Goal: Task Accomplishment & Management: Complete application form

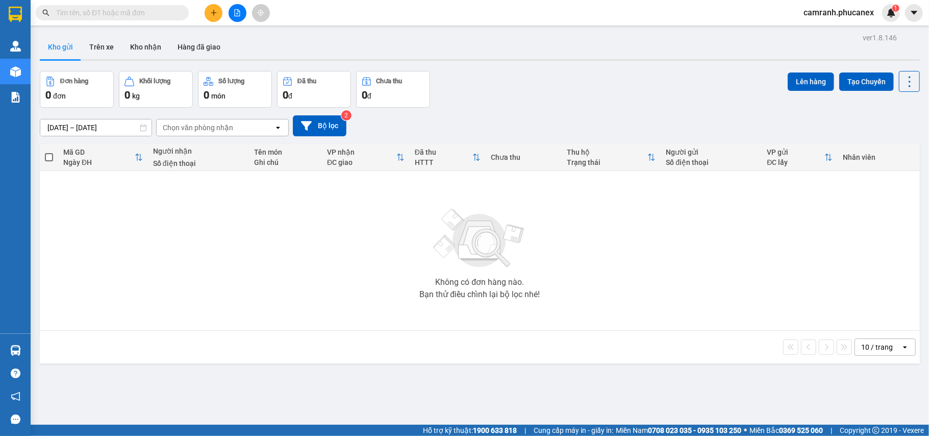
click at [209, 16] on button at bounding box center [214, 13] width 18 height 18
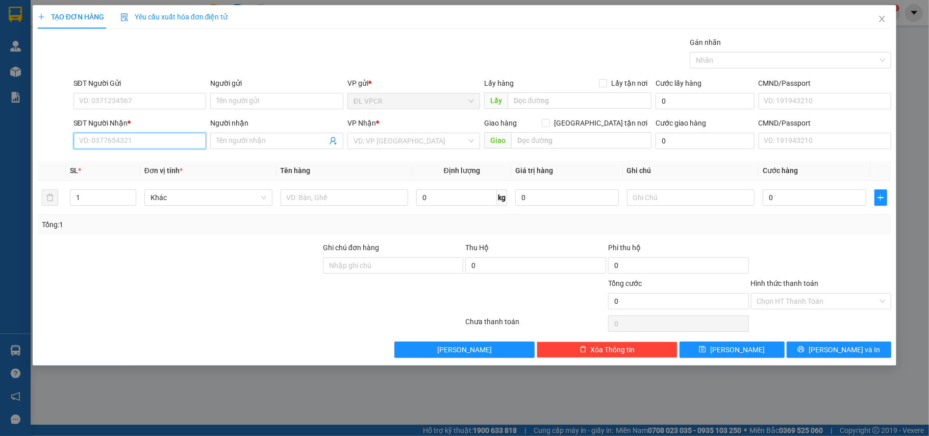
click at [165, 135] on input "SĐT Người Nhận *" at bounding box center [139, 141] width 133 height 16
click at [164, 155] on body "Kết quả tìm kiếm ( 0 ) Bộ lọc Ngày tạo đơn gần nhất No Data camranh.phucanex 1 …" at bounding box center [464, 218] width 929 height 436
click at [166, 143] on input "9525" at bounding box center [139, 141] width 133 height 16
click at [166, 162] on div "0909739525 - [GEOGRAPHIC_DATA]" at bounding box center [140, 162] width 121 height 11
type input "0909739525"
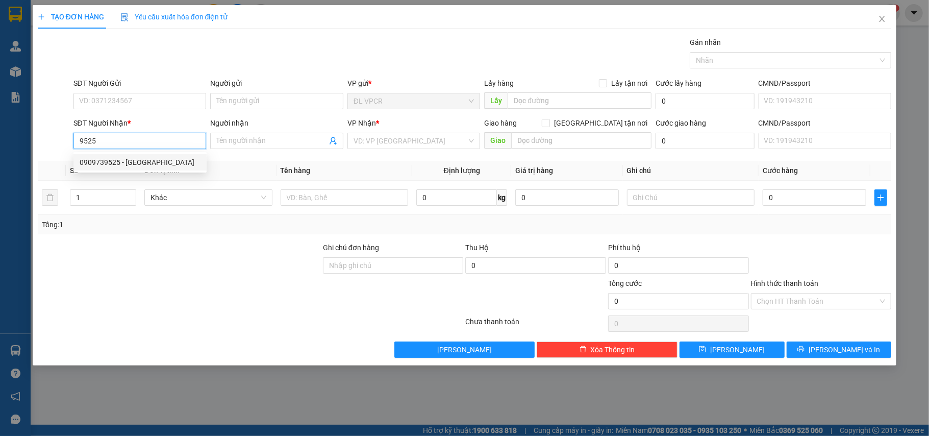
type input "HẢI LAN"
type input "72/8 [PERSON_NAME], P. [PERSON_NAME], Q3"
type input "250.000"
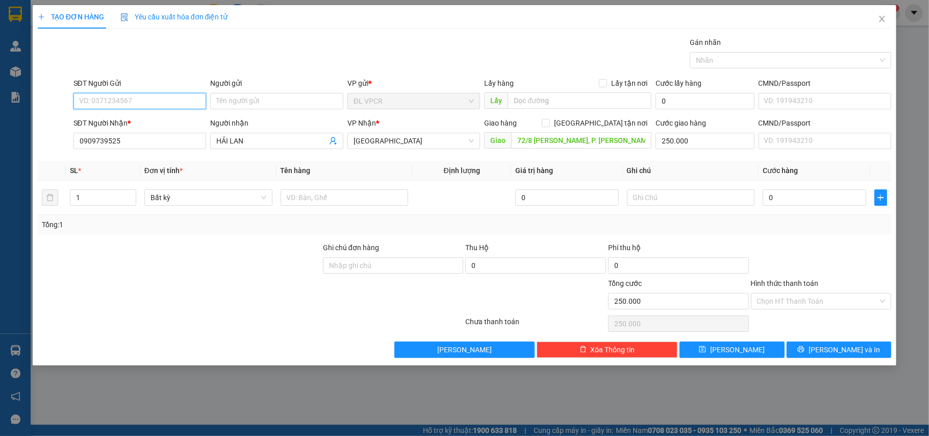
click at [147, 101] on input "SĐT Người Gửi" at bounding box center [139, 101] width 133 height 16
click at [145, 119] on div "0901923171 - SHOP MỸ NHỚ" at bounding box center [140, 121] width 121 height 11
type input "0901923171"
type input "SHOP MỸ NHỚ"
drag, startPoint x: 98, startPoint y: 204, endPoint x: 28, endPoint y: 221, distance: 73.0
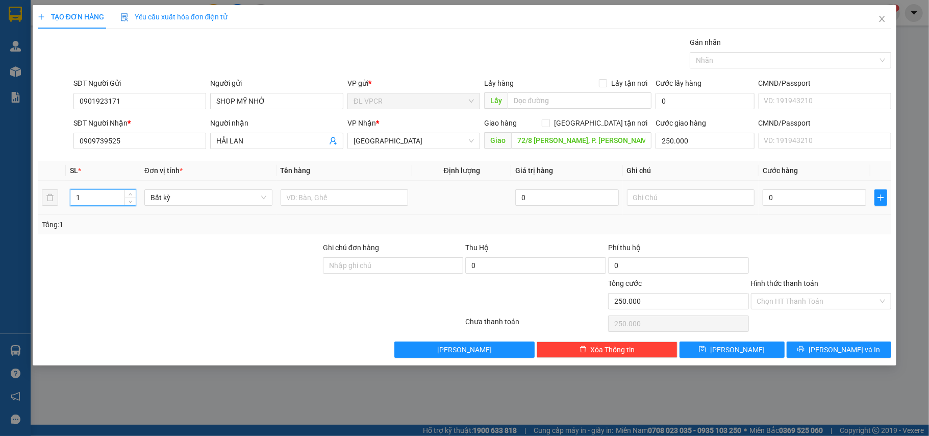
click at [28, 221] on div "TẠO ĐƠN HÀNG Yêu cầu xuất hóa đơn điện tử Transit Pickup Surcharge Ids Transit …" at bounding box center [464, 218] width 929 height 436
type input "6"
click at [314, 211] on td at bounding box center [345, 198] width 136 height 34
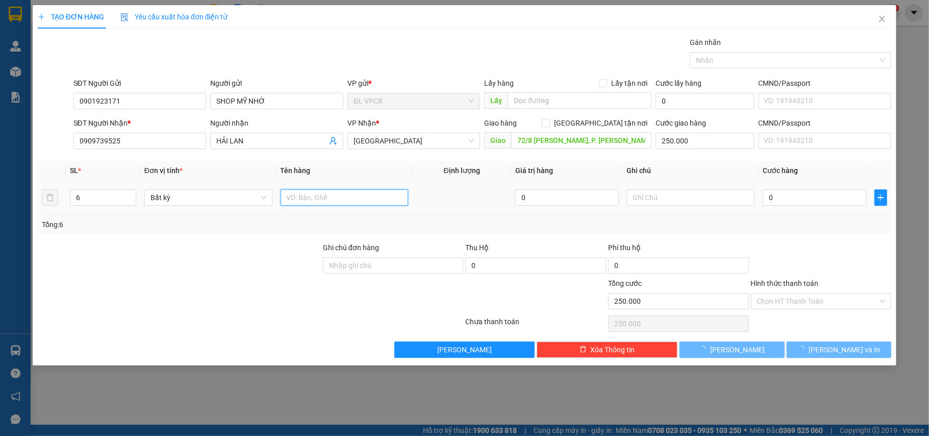
click at [314, 204] on input "text" at bounding box center [345, 197] width 128 height 16
click at [317, 196] on input "text" at bounding box center [345, 197] width 128 height 16
type input "6 THÙNG"
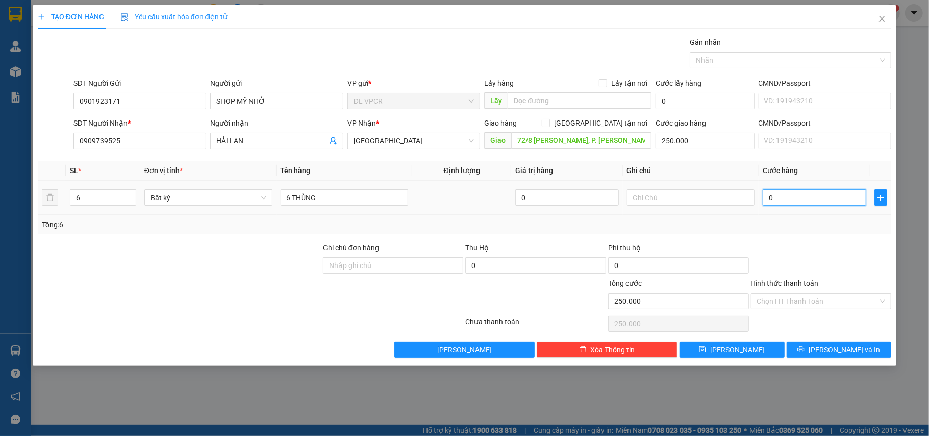
click at [780, 198] on input "0" at bounding box center [814, 197] width 103 height 16
type input "3"
type input "250.003"
type input "33"
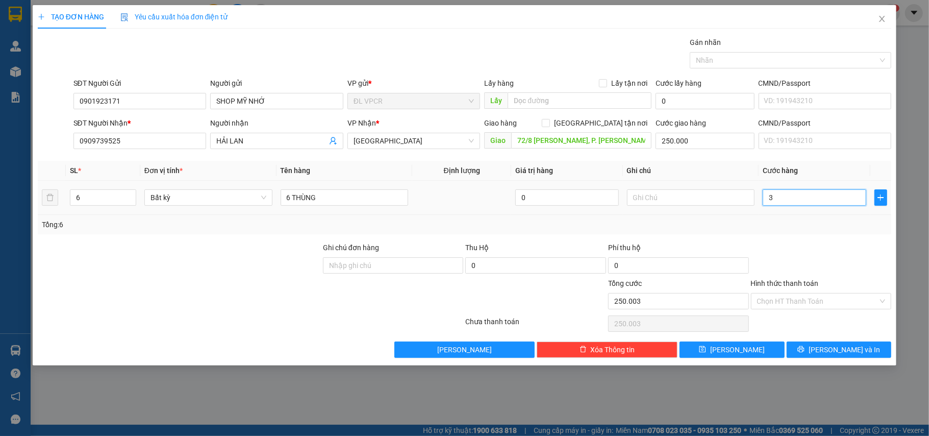
type input "250.033"
type input "330"
type input "250.330"
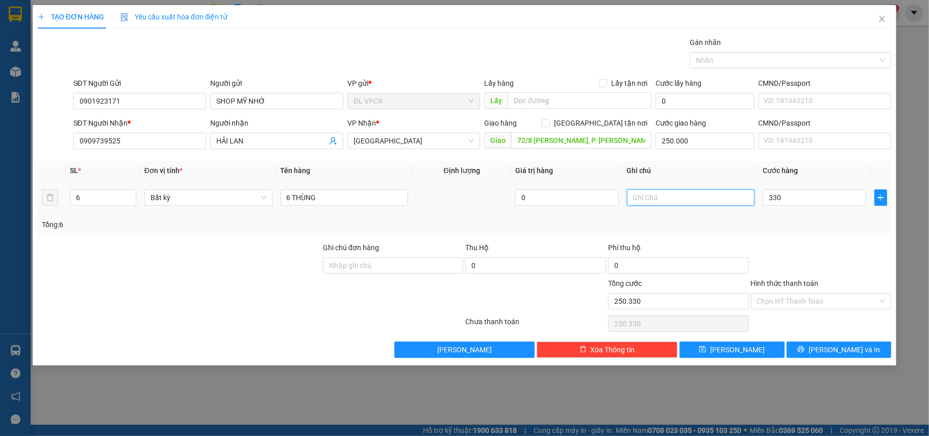
type input "330.000"
type input "580.000"
click at [652, 203] on input "text" at bounding box center [691, 197] width 128 height 16
type input "GTN 250 K"
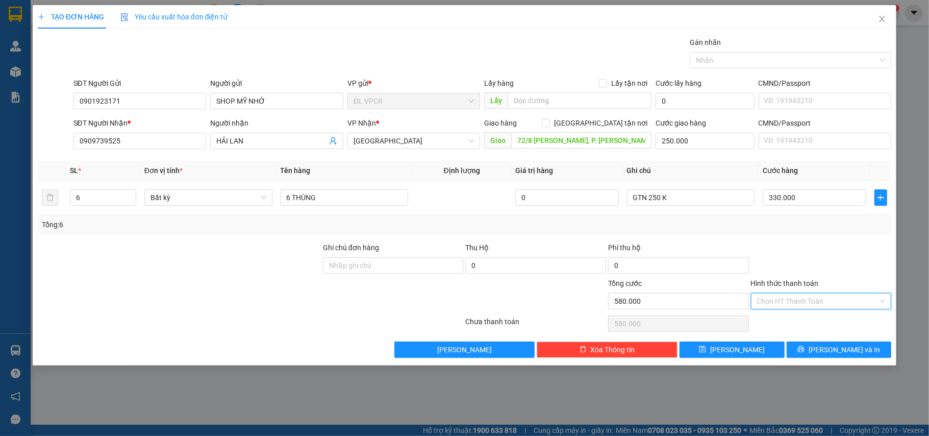
click at [836, 300] on input "Hình thức thanh toán" at bounding box center [817, 300] width 121 height 15
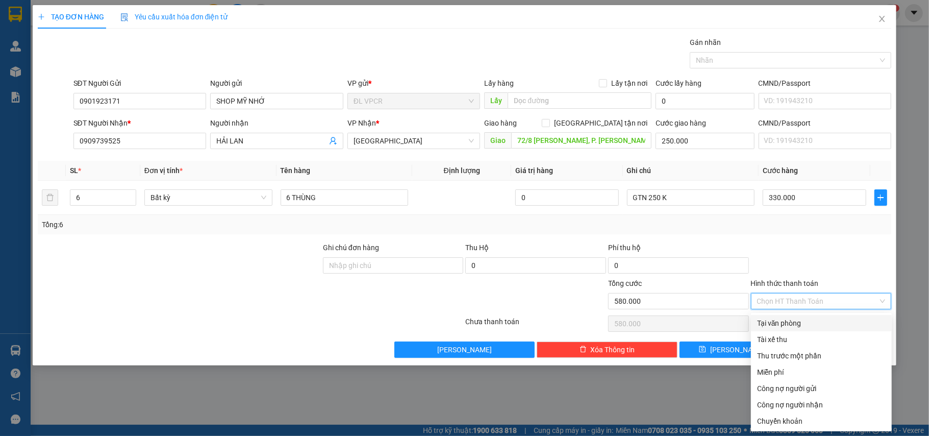
click at [827, 322] on div "Tại văn phòng" at bounding box center [821, 322] width 129 height 11
type input "0"
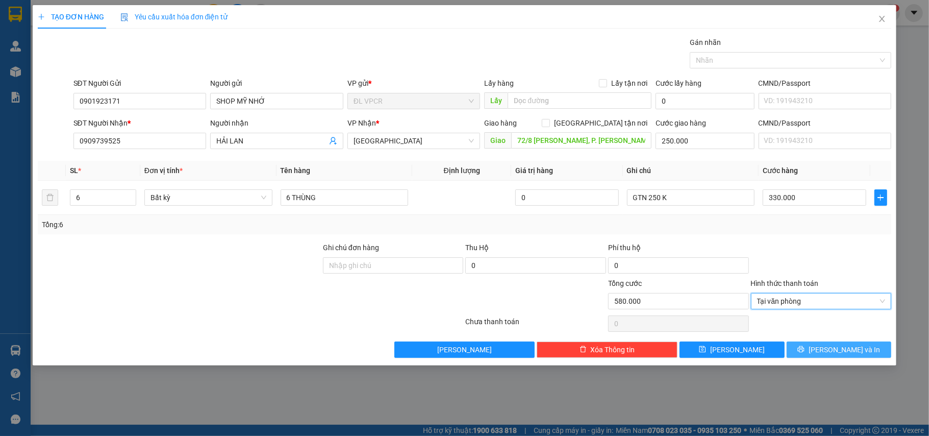
click at [838, 355] on span "[PERSON_NAME] và In" at bounding box center [844, 349] width 71 height 11
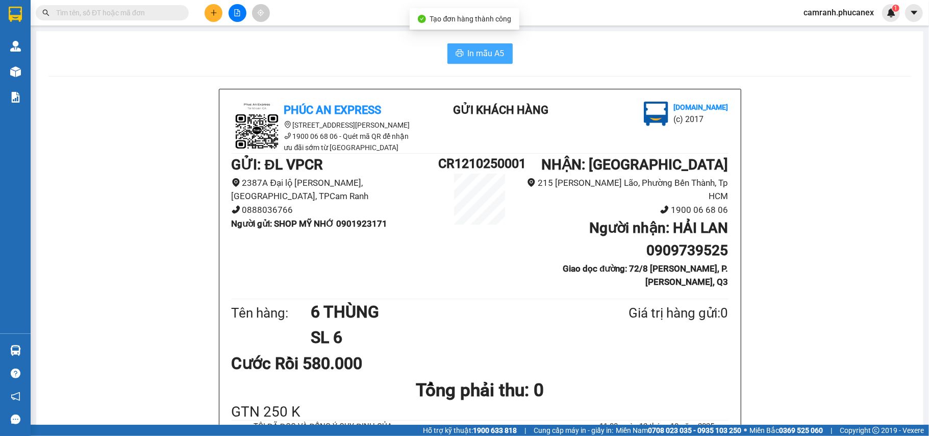
click at [487, 63] on button "In mẫu A5" at bounding box center [479, 53] width 65 height 20
click at [203, 16] on div at bounding box center [237, 13] width 77 height 18
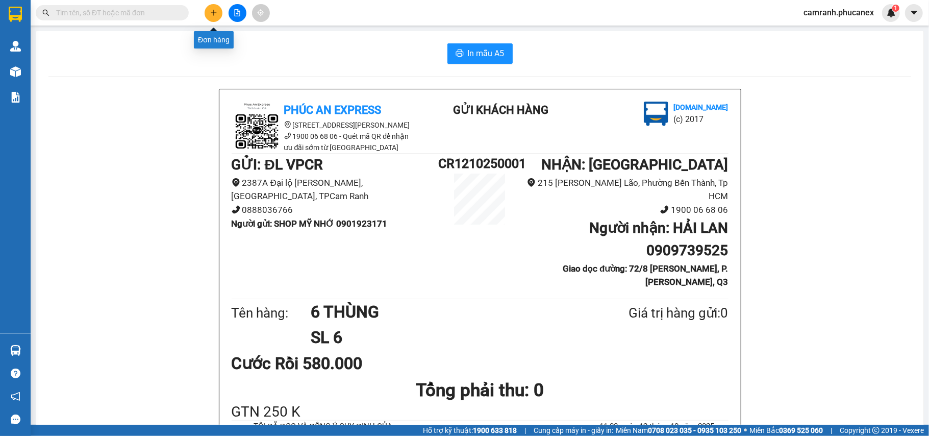
click at [207, 16] on button at bounding box center [214, 13] width 18 height 18
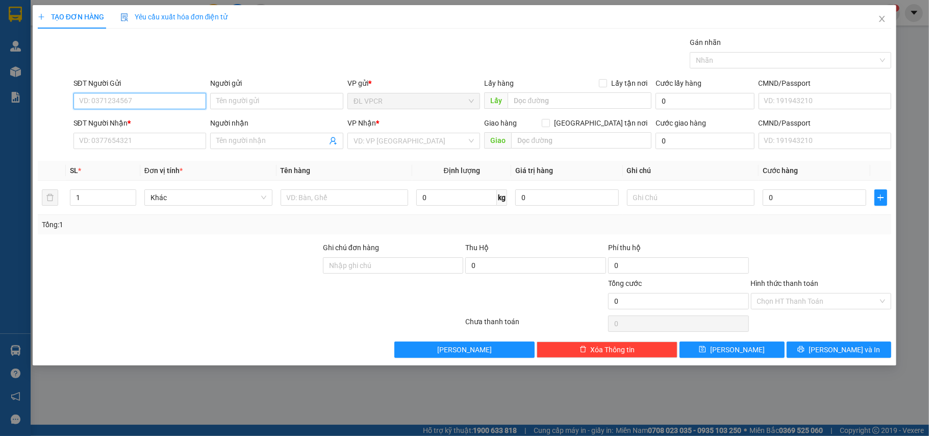
click at [145, 103] on input "SĐT Người Gửi" at bounding box center [139, 101] width 133 height 16
paste input "905854562"
type input "0905854562"
click at [172, 105] on input "0905854562" at bounding box center [139, 101] width 133 height 16
click at [170, 103] on input "0905854562" at bounding box center [139, 101] width 133 height 16
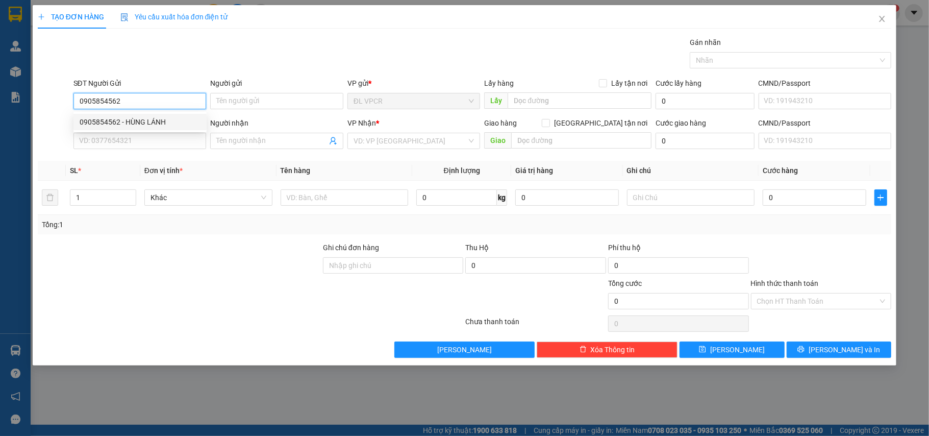
click at [172, 120] on div "0905854562 - HÙNG LÁNH" at bounding box center [140, 121] width 121 height 11
type input "HÙNG LÁNH"
type input "0903442024"
type input "VIDIVA"
type input "0905854562"
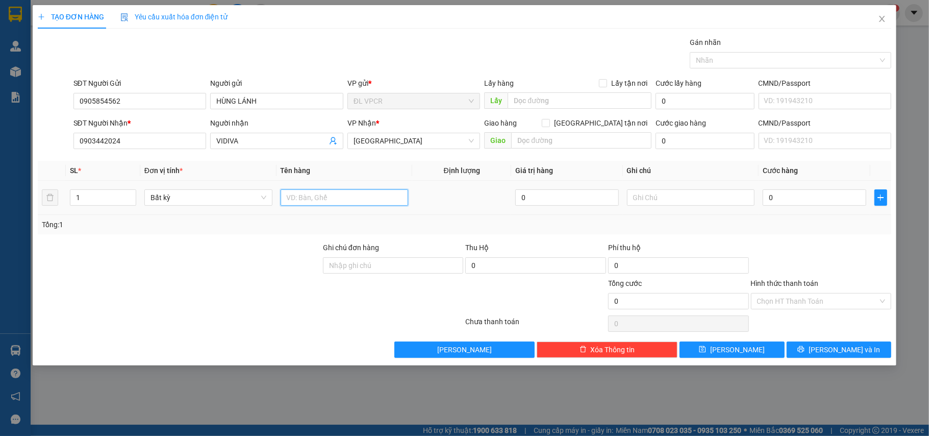
click at [310, 195] on input "text" at bounding box center [345, 197] width 128 height 16
type input "1 P.BÌ BB GIAO NHẬN"
click at [804, 198] on input "0" at bounding box center [814, 197] width 103 height 16
type input "2"
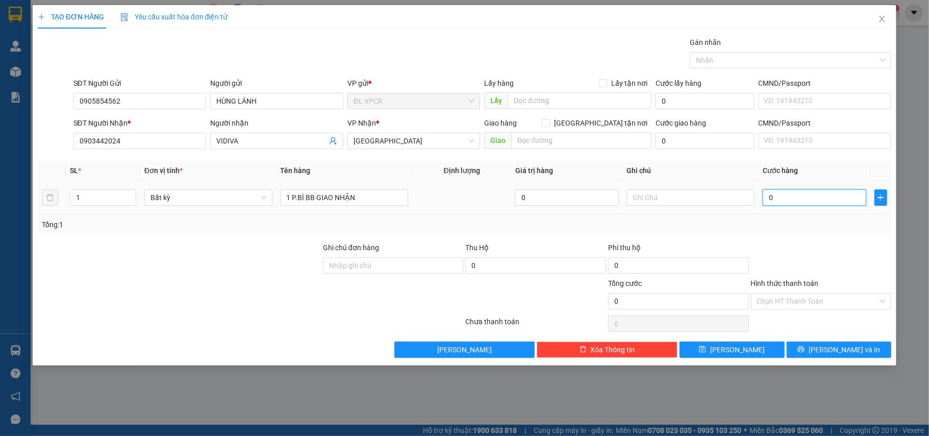
type input "2"
type input "20"
type input "20.000"
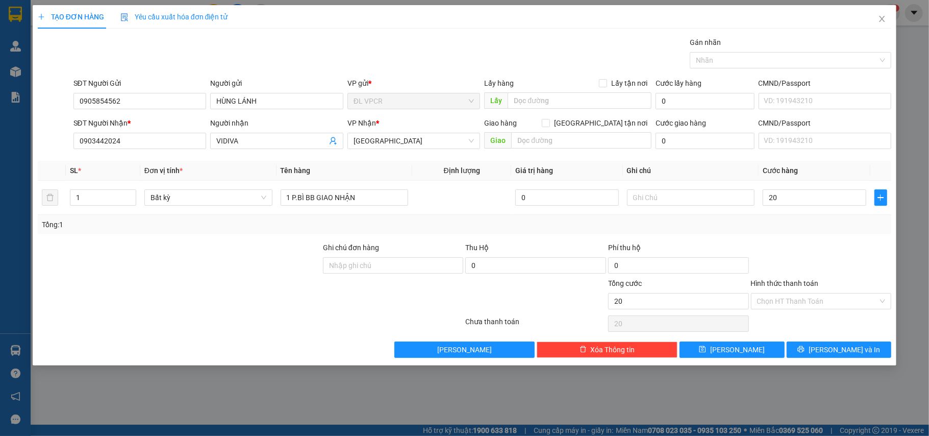
type input "20.000"
click at [443, 145] on span "[GEOGRAPHIC_DATA]" at bounding box center [414, 140] width 121 height 15
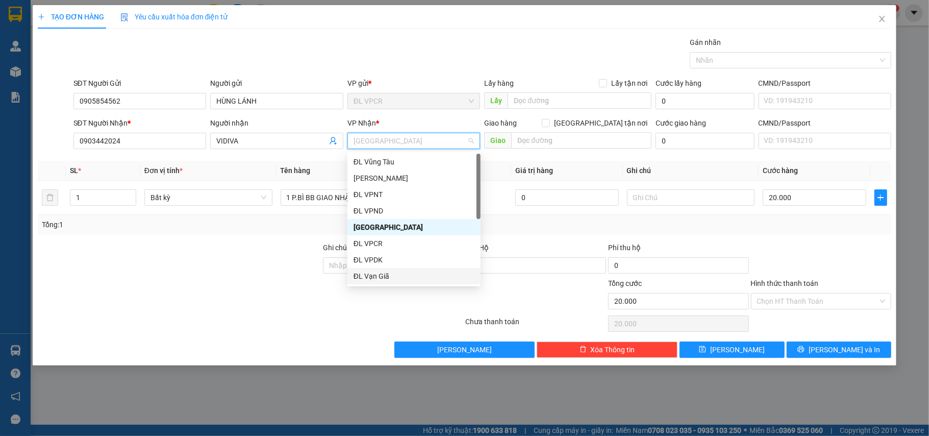
scroll to position [16, 0]
click at [403, 278] on div "[GEOGRAPHIC_DATA]" at bounding box center [414, 275] width 121 height 11
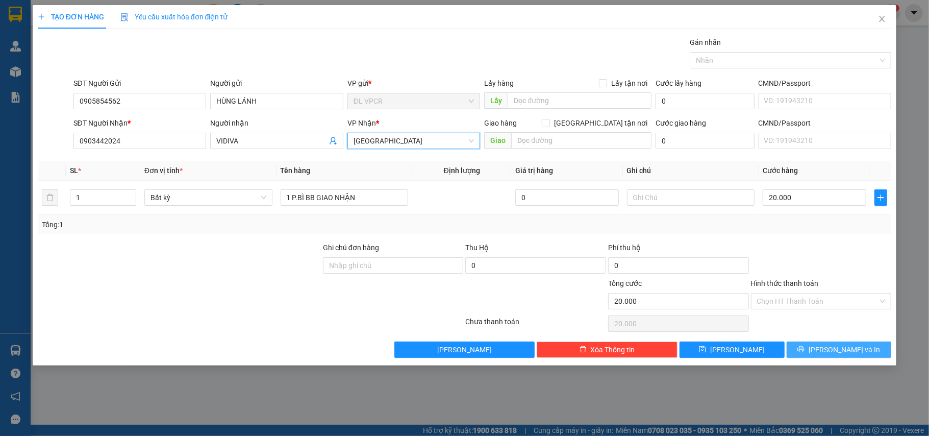
click at [822, 358] on button "[PERSON_NAME] và In" at bounding box center [839, 349] width 105 height 16
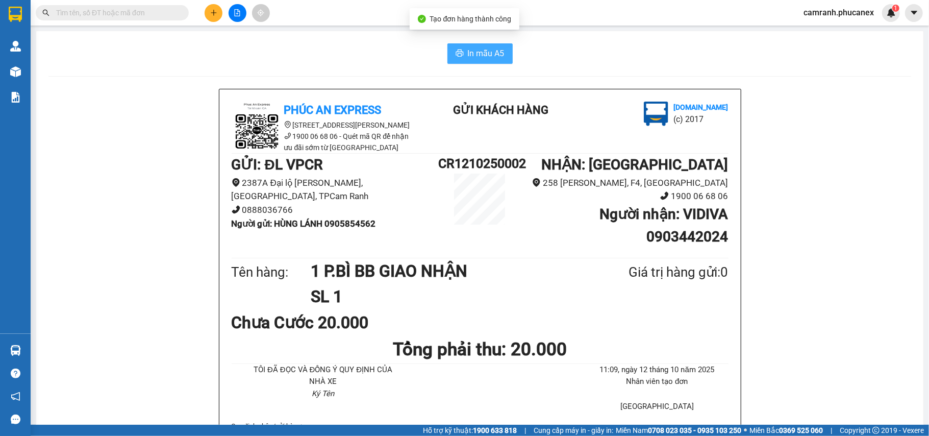
click at [468, 51] on span "In mẫu A5" at bounding box center [486, 53] width 37 height 13
click at [208, 19] on button at bounding box center [214, 13] width 18 height 18
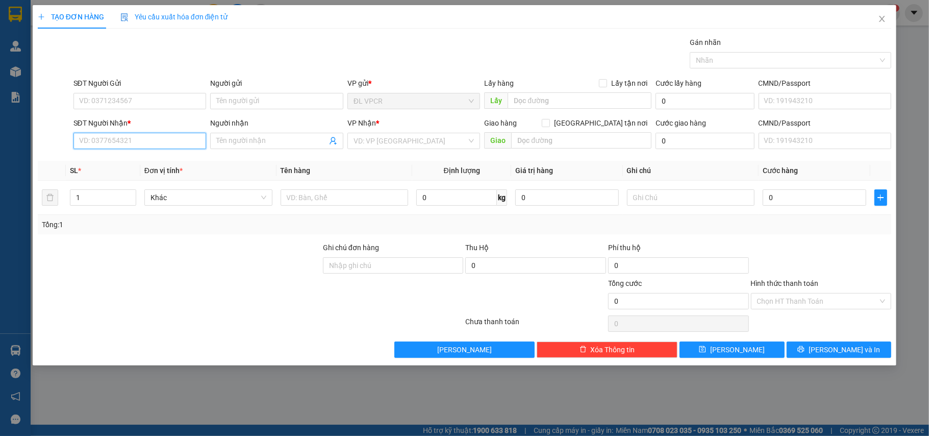
click at [147, 145] on input "SĐT Người Nhận *" at bounding box center [139, 141] width 133 height 16
click at [156, 160] on div "0906491233 - HẰNG" at bounding box center [140, 162] width 121 height 11
type input "0906491233"
type input "HẰNG"
type input "0906491233"
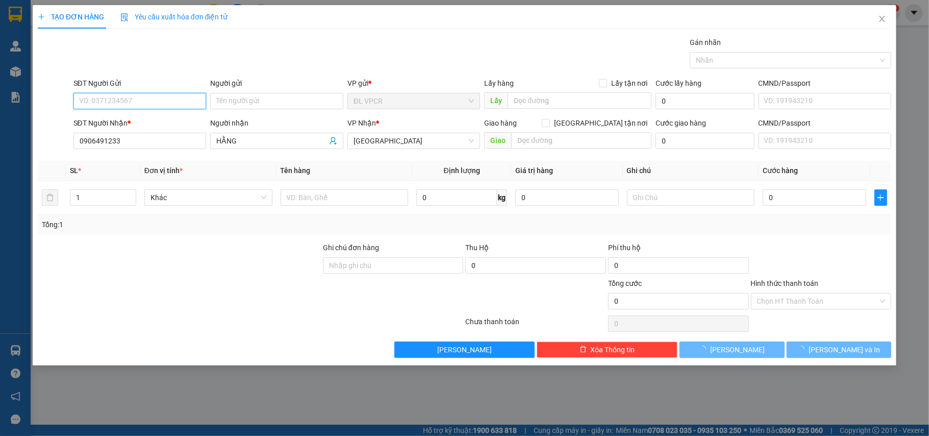
click at [143, 109] on input "SĐT Người Gửi" at bounding box center [139, 101] width 133 height 16
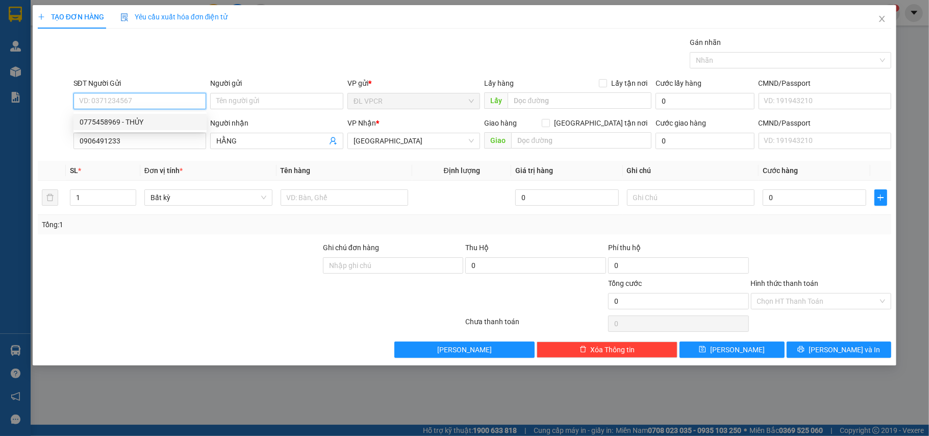
click at [141, 121] on div "0775458969 - THỦY" at bounding box center [140, 121] width 121 height 11
type input "0775458969"
type input "THỦY"
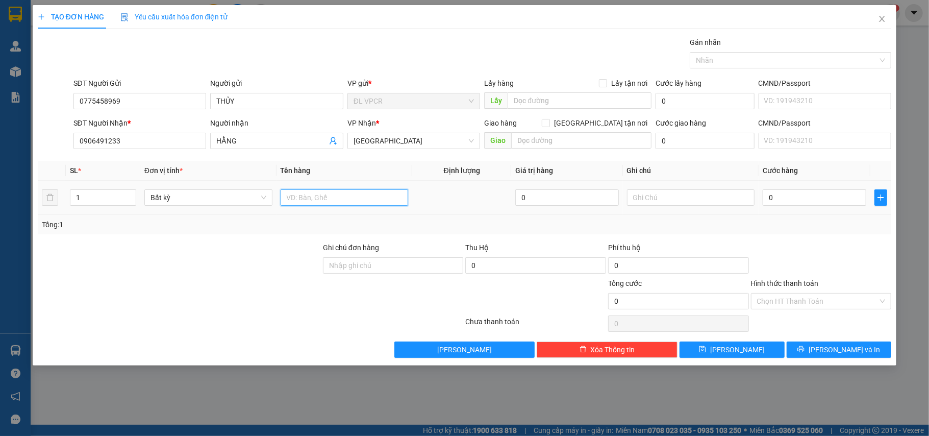
click at [288, 200] on input "text" at bounding box center [345, 197] width 128 height 16
type input "1 BAO"
click at [812, 202] on input "0" at bounding box center [814, 197] width 103 height 16
type input "1"
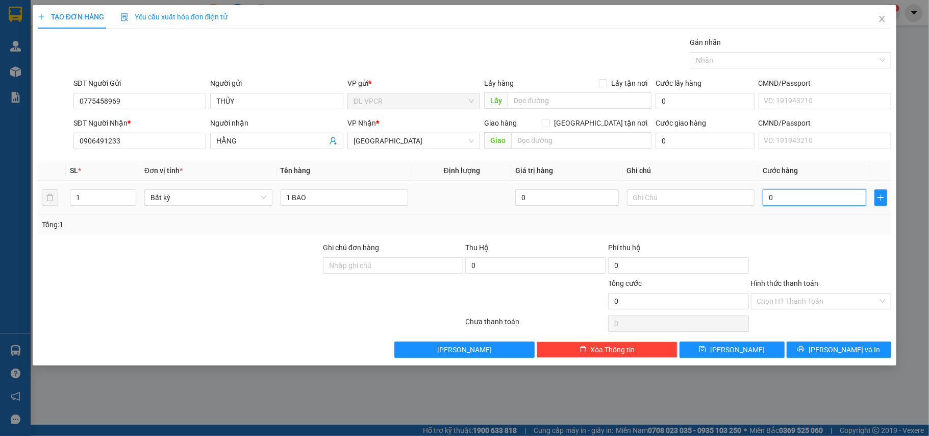
type input "1"
type input "15"
type input "150"
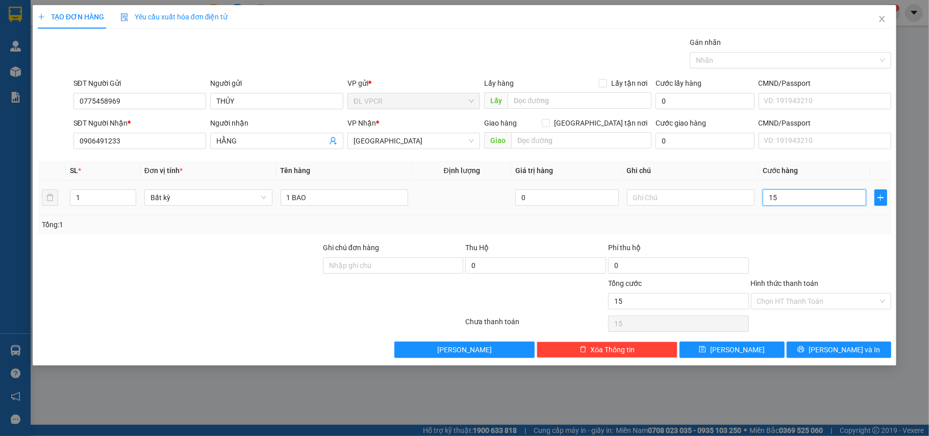
type input "150"
type input "150.000"
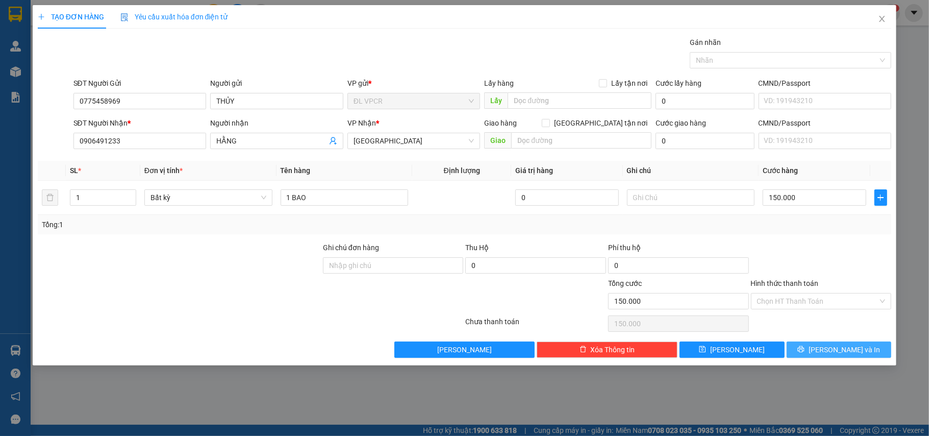
click at [862, 357] on button "[PERSON_NAME] và In" at bounding box center [839, 349] width 105 height 16
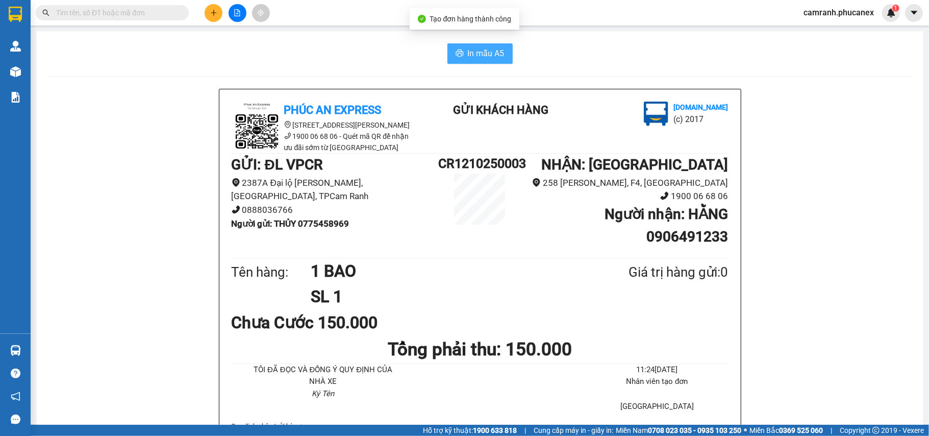
click at [481, 47] on span "In mẫu A5" at bounding box center [486, 53] width 37 height 13
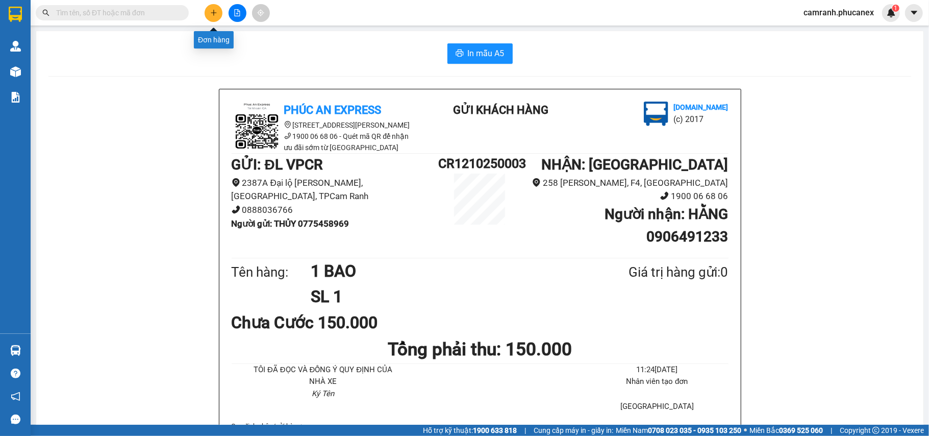
click at [207, 13] on button at bounding box center [214, 13] width 18 height 18
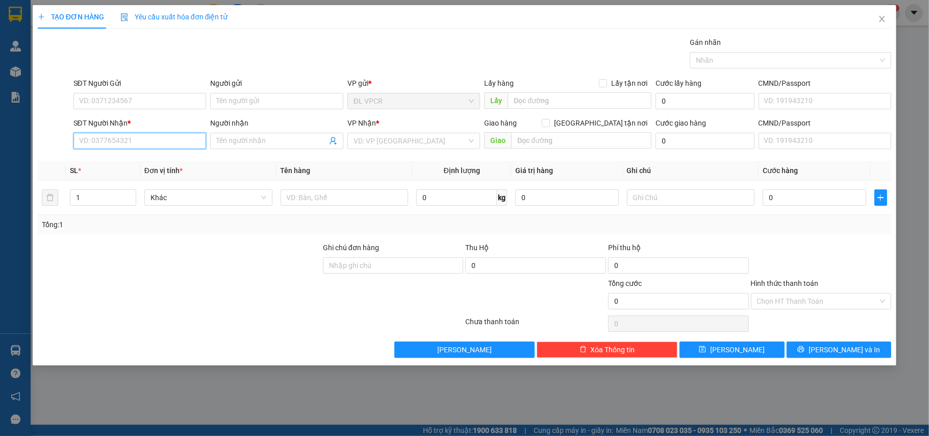
click at [151, 141] on input "SĐT Người Nhận *" at bounding box center [139, 141] width 133 height 16
click at [151, 141] on input "3240" at bounding box center [139, 141] width 133 height 16
click at [76, 139] on input "3240" at bounding box center [139, 141] width 133 height 16
type input "0913843240"
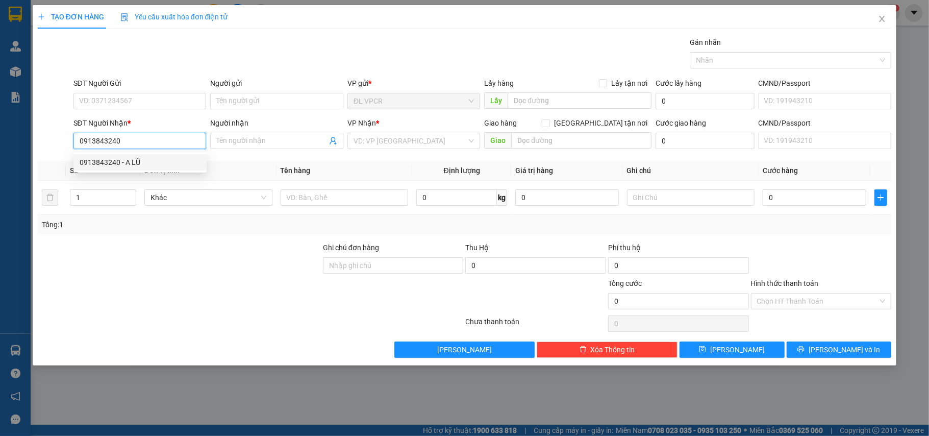
click at [177, 166] on div "0913843240 - A LŨ" at bounding box center [140, 162] width 121 height 11
type input "A LŨ"
type input "0913843240"
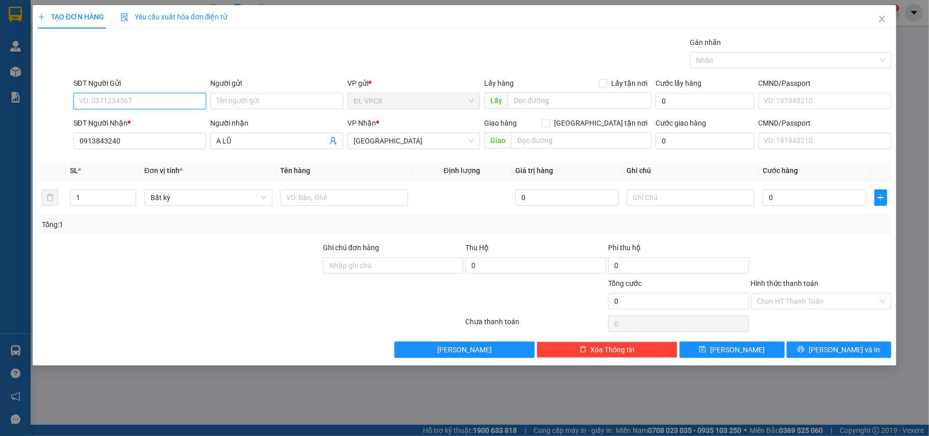
click at [160, 103] on input "SĐT Người Gửi" at bounding box center [139, 101] width 133 height 16
click at [162, 117] on div "0935978978. - HIỆP THÀNH" at bounding box center [140, 121] width 121 height 11
type input "0935978978."
type input "HIỆP THÀNH"
click at [296, 205] on input "text" at bounding box center [345, 197] width 128 height 16
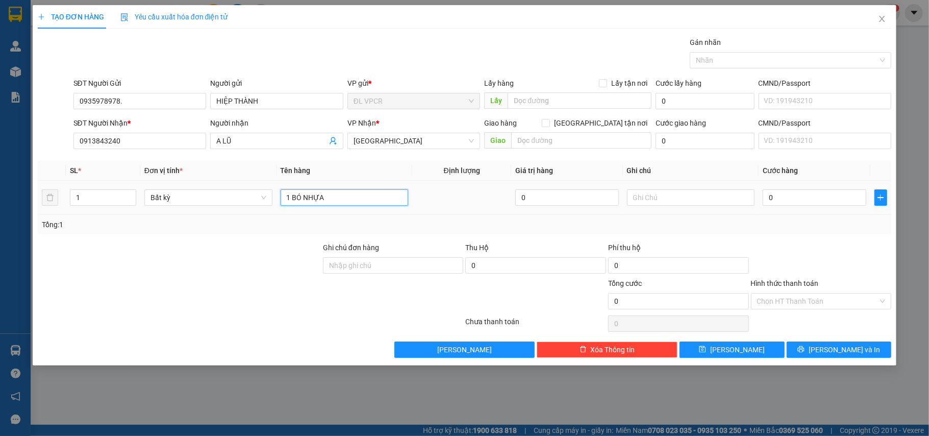
click at [305, 201] on input "1 BÓ NHỰA" at bounding box center [345, 197] width 128 height 16
type input "1 BÓ CÂY NHỰA"
click at [827, 211] on td "0" at bounding box center [814, 198] width 111 height 34
click at [806, 188] on div "0" at bounding box center [814, 197] width 103 height 20
click at [804, 195] on input "0" at bounding box center [814, 197] width 103 height 16
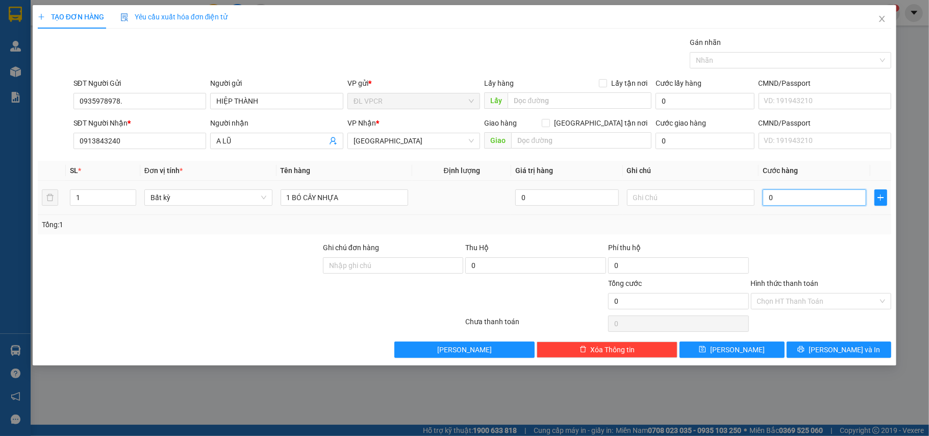
type input "3"
type input "30"
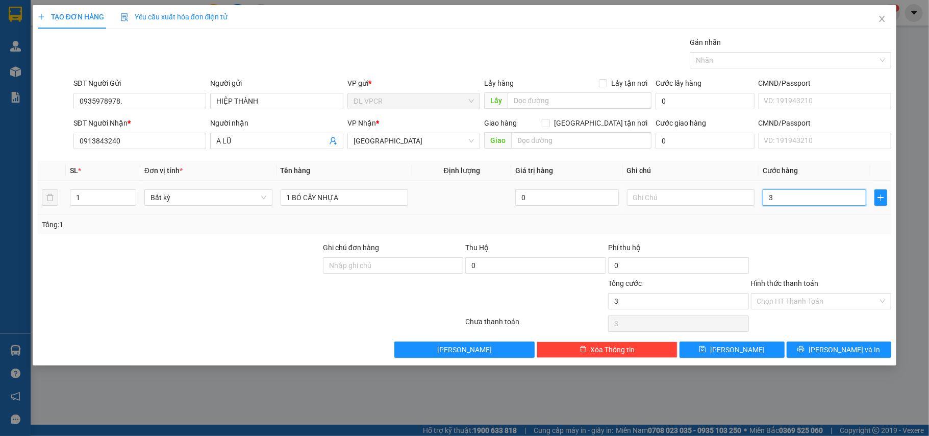
type input "30"
type input "30.000"
drag, startPoint x: 826, startPoint y: 340, endPoint x: 827, endPoint y: 346, distance: 6.2
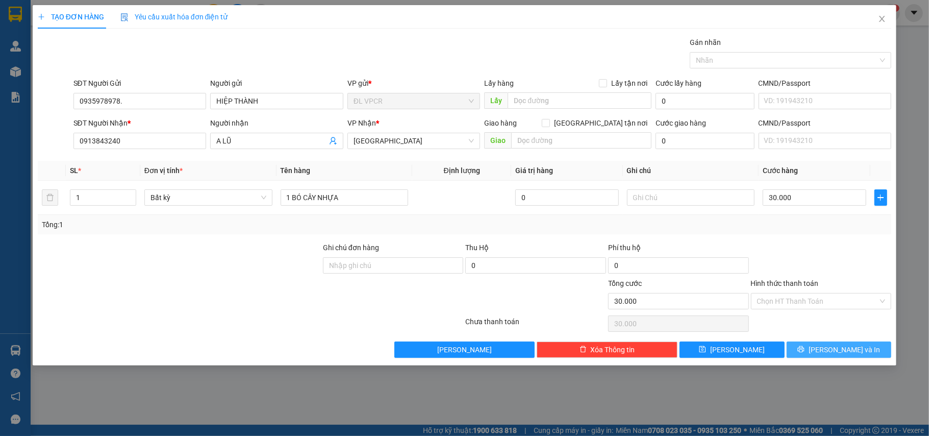
click at [826, 345] on div "Transit Pickup Surcharge Ids Transit Deliver Surcharge Ids Transit Deliver Surc…" at bounding box center [465, 197] width 854 height 321
click at [827, 346] on button "[PERSON_NAME] và In" at bounding box center [839, 349] width 105 height 16
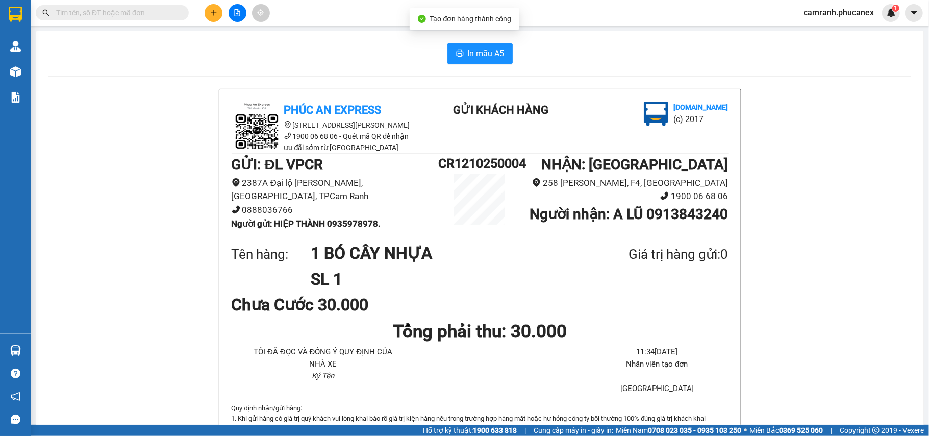
click at [496, 56] on span "In mẫu A5" at bounding box center [486, 53] width 37 height 13
drag, startPoint x: 330, startPoint y: 212, endPoint x: 390, endPoint y: 219, distance: 60.6
click at [390, 219] on div "GỬI : ĐL VPCR 2387A Đại lộ [PERSON_NAME], [GEOGRAPHIC_DATA], TPCam Ranh 0888036…" at bounding box center [335, 196] width 207 height 84
copy b "0935978978."
